Goal: Navigation & Orientation: Find specific page/section

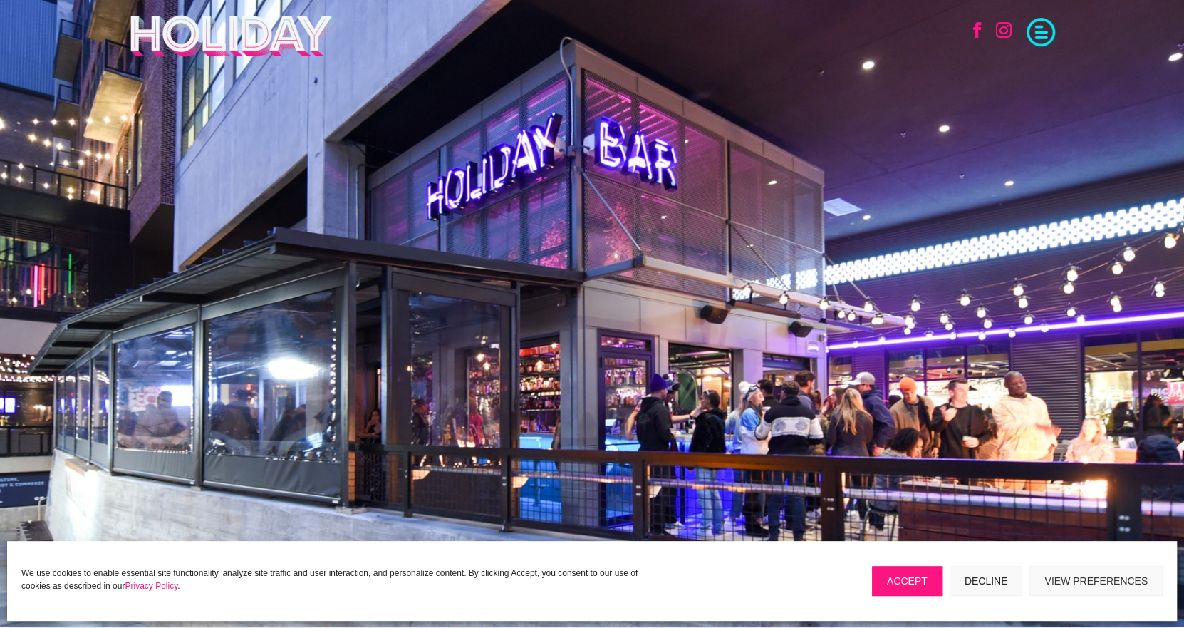
click at [1040, 27] on span at bounding box center [1041, 30] width 29 height 29
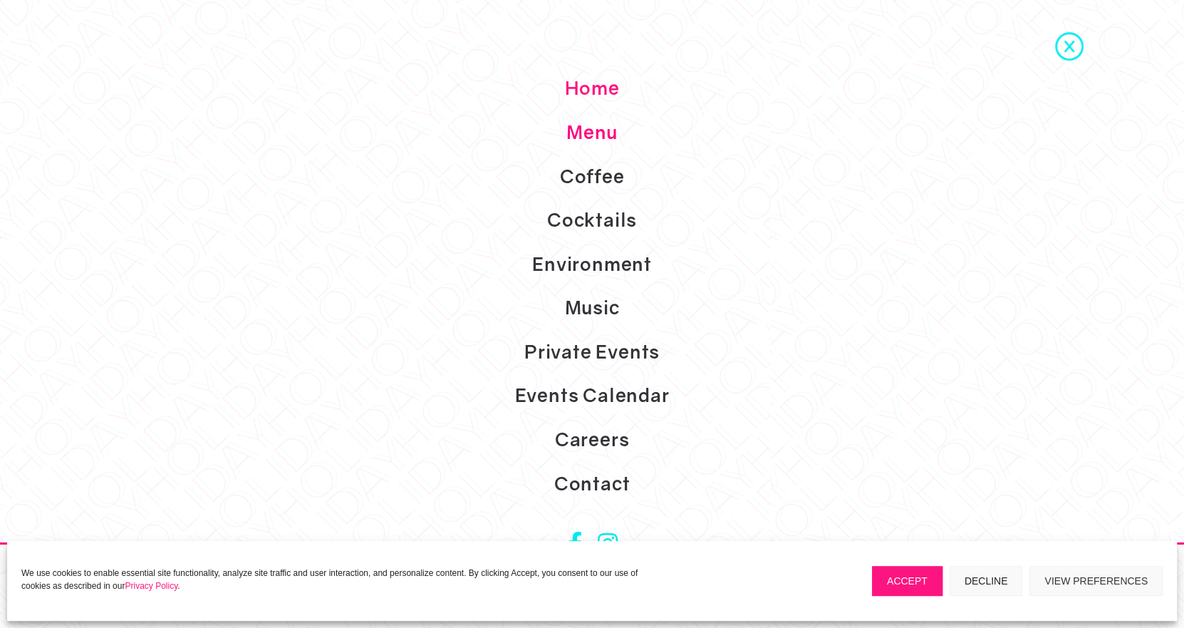
click at [613, 130] on link "Menu" at bounding box center [592, 132] width 1184 height 44
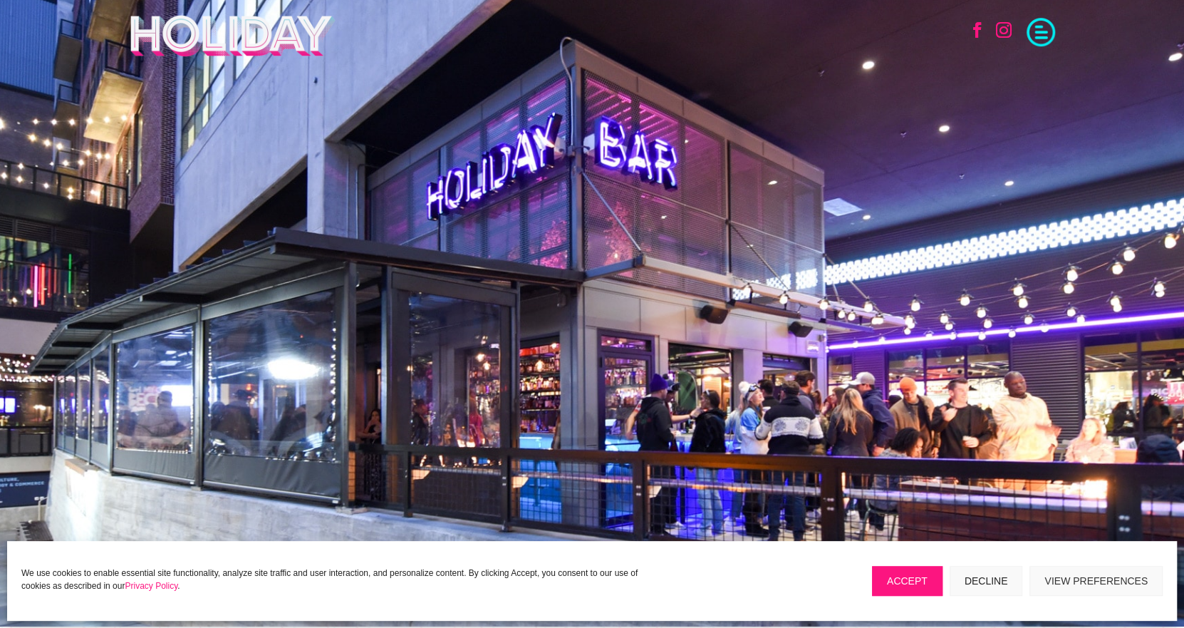
click at [1048, 29] on span at bounding box center [1041, 30] width 29 height 29
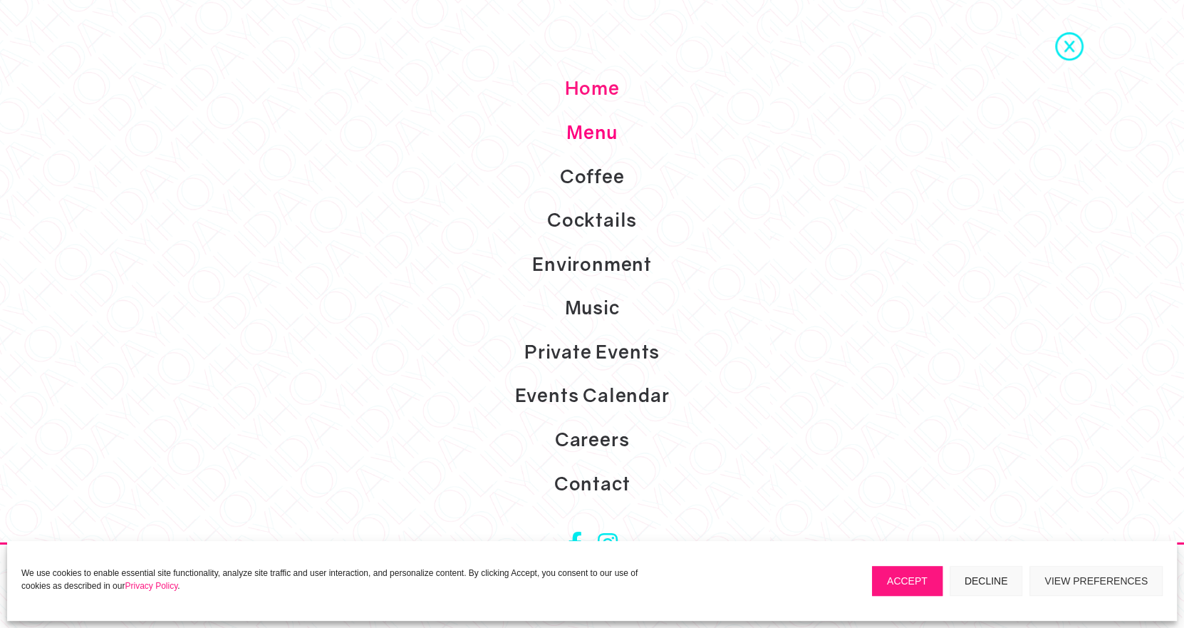
click at [619, 118] on link "Menu" at bounding box center [592, 132] width 1184 height 44
